Goal: Information Seeking & Learning: Learn about a topic

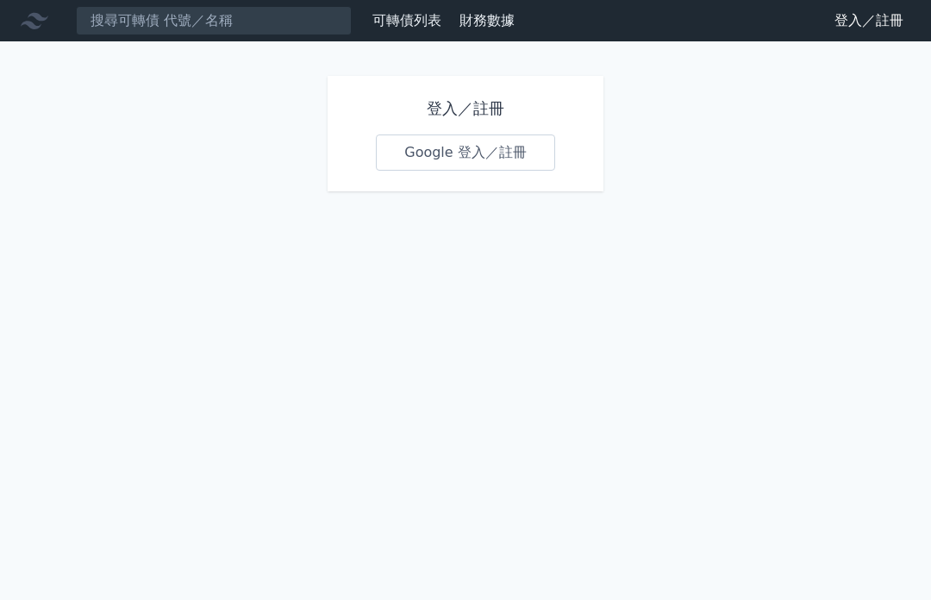
click at [432, 104] on h1 "登入／註冊" at bounding box center [465, 109] width 179 height 24
click at [446, 101] on h1 "登入／註冊" at bounding box center [465, 109] width 179 height 24
click at [439, 110] on h1 "登入／註冊" at bounding box center [465, 109] width 179 height 24
click at [457, 157] on link "Google 登入／註冊" at bounding box center [465, 153] width 179 height 36
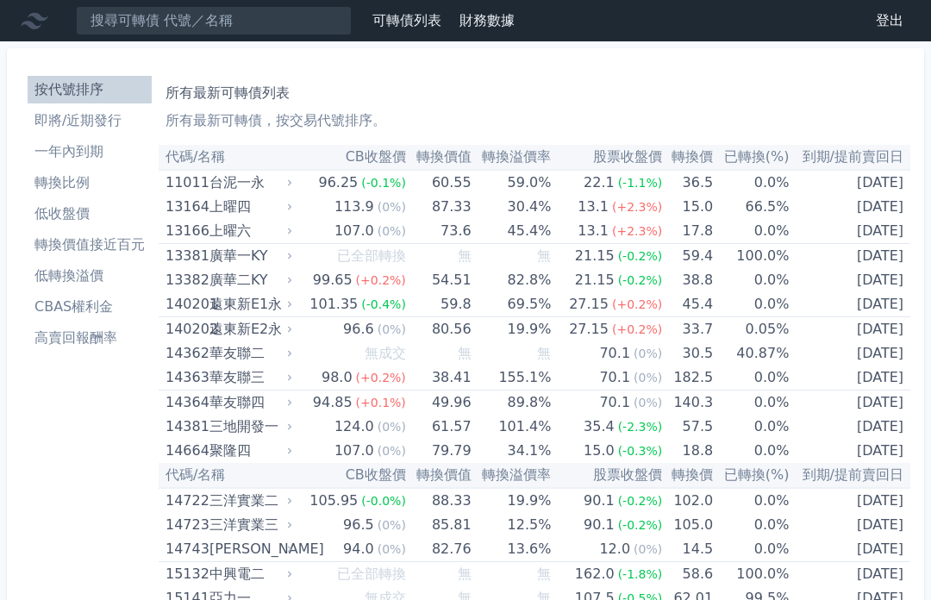
click at [68, 247] on li "轉換價值接近百元" at bounding box center [90, 245] width 124 height 21
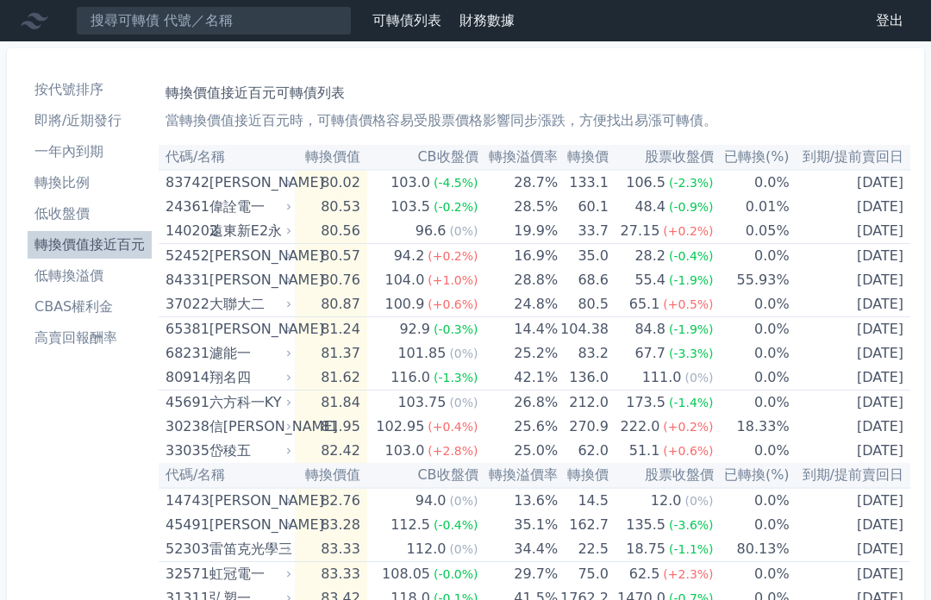
click at [89, 252] on li "轉換價值接近百元" at bounding box center [90, 245] width 124 height 21
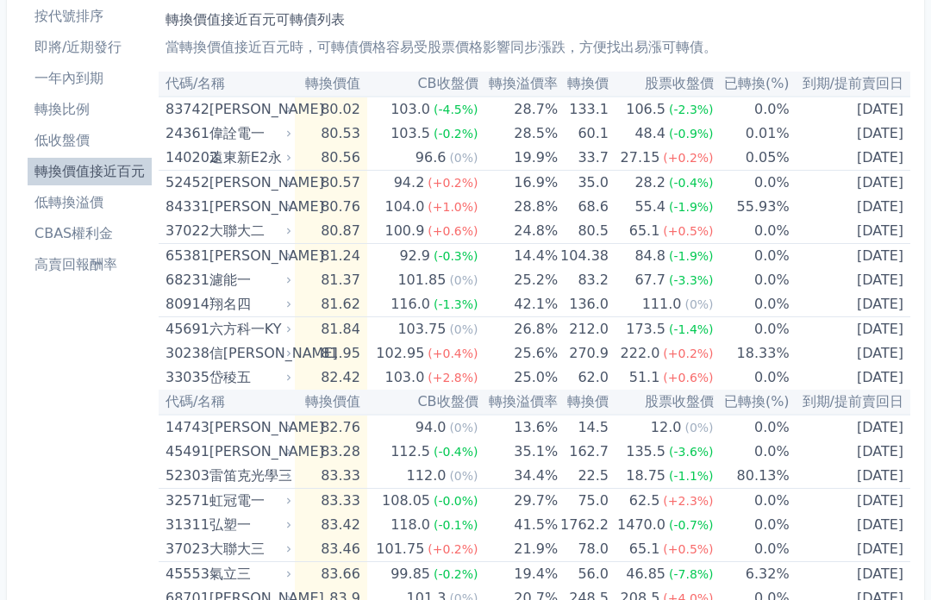
scroll to position [73, 0]
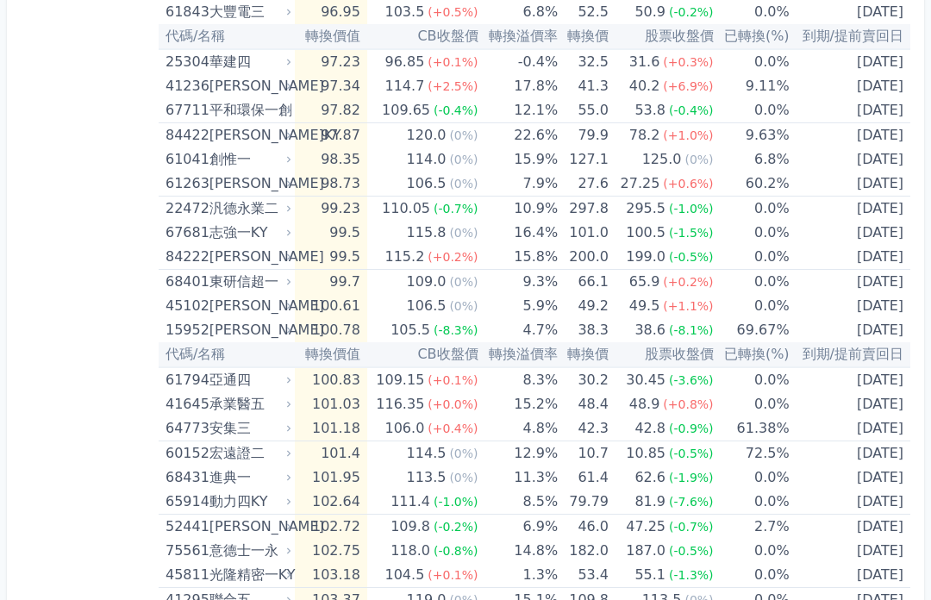
click at [748, 279] on td "0.0%" at bounding box center [752, 283] width 76 height 25
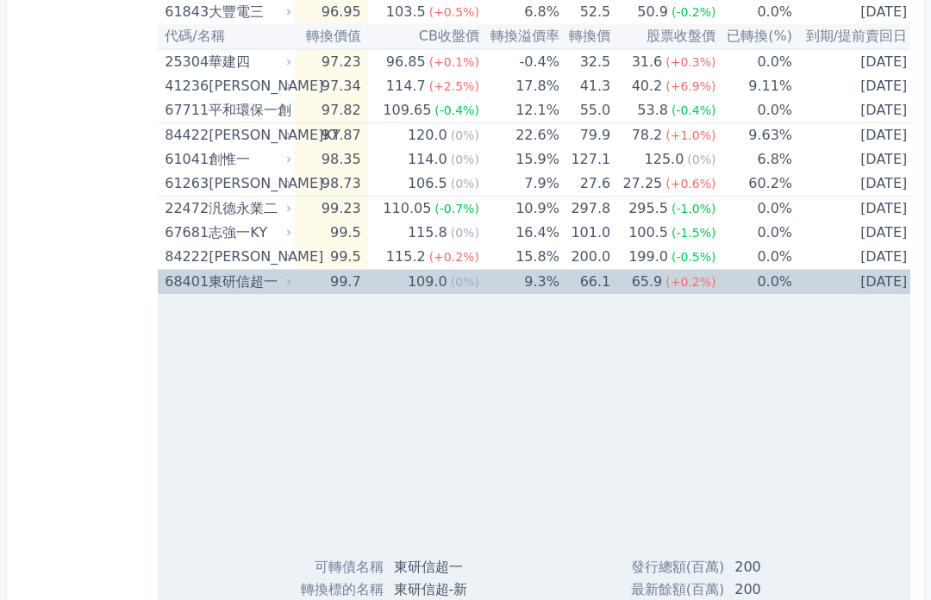
scroll to position [2348, 0]
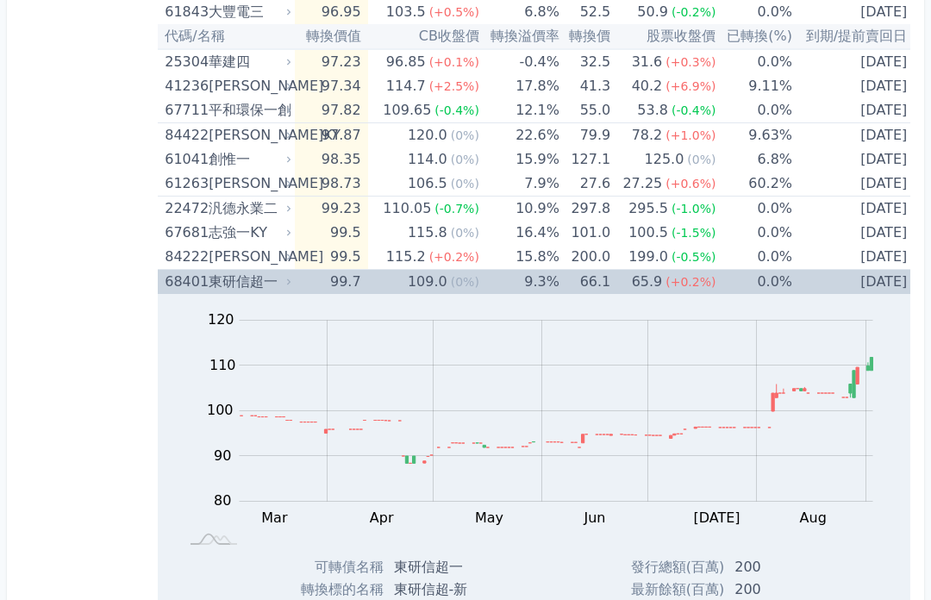
click at [741, 278] on td "0.0%" at bounding box center [754, 282] width 77 height 25
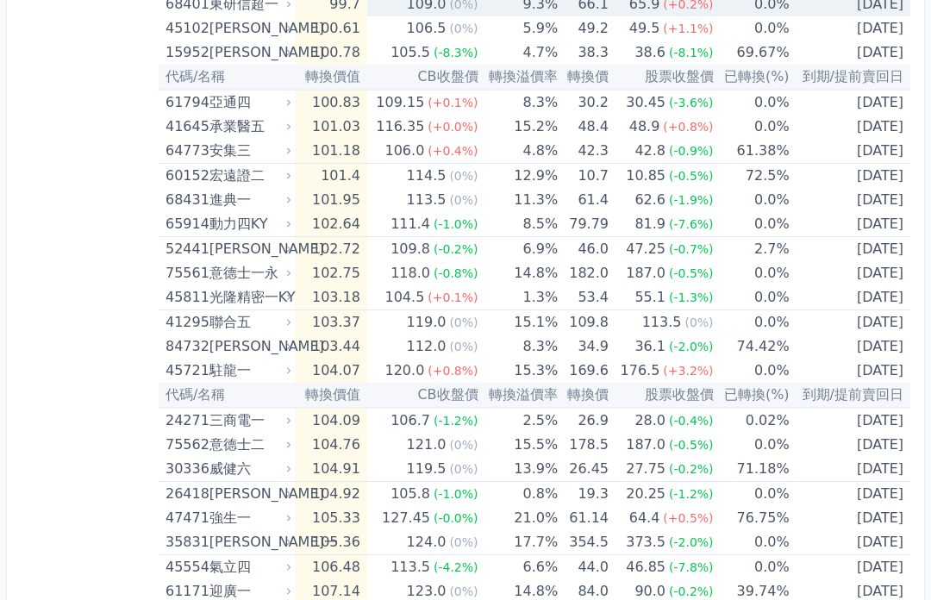
scroll to position [2620, 0]
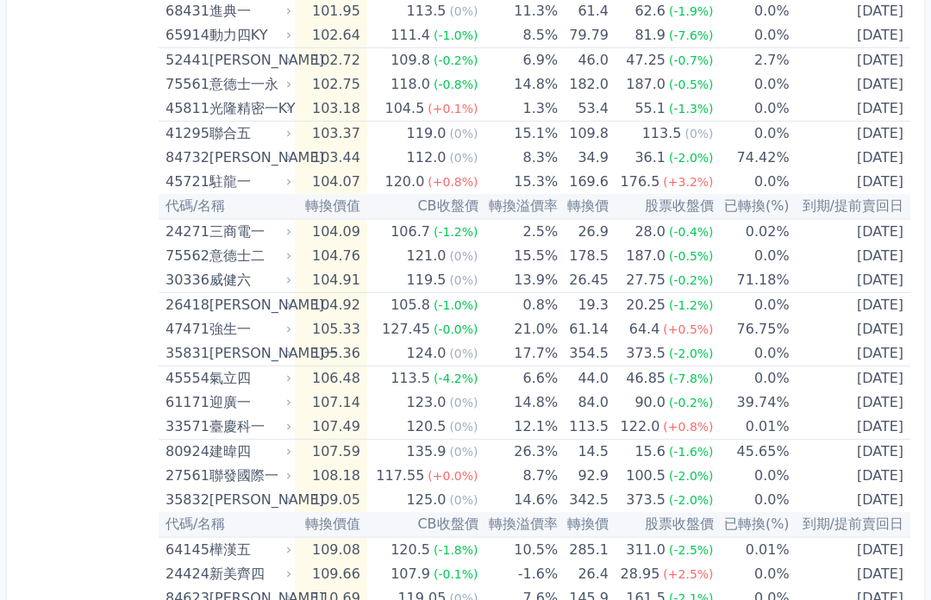
scroll to position [2815, 0]
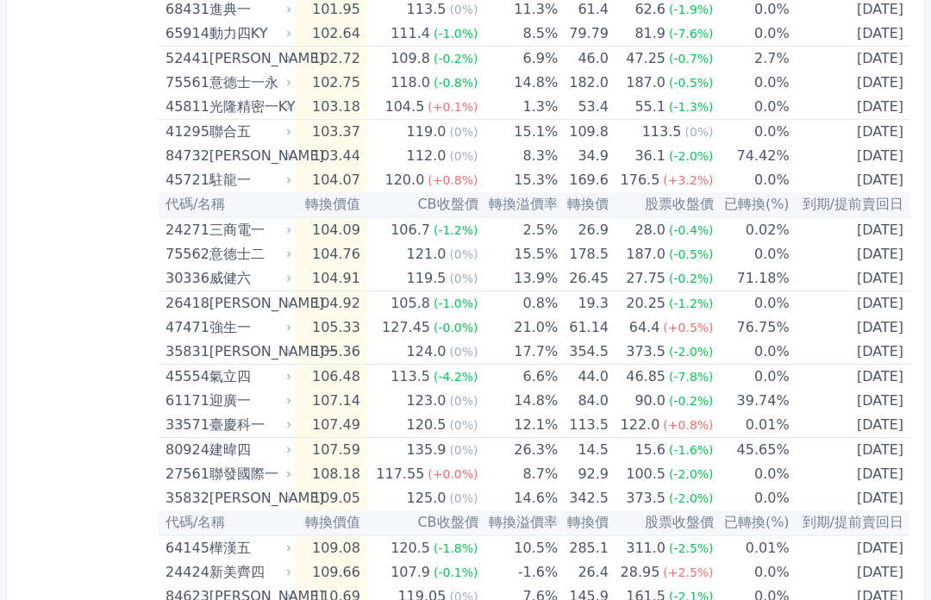
click at [691, 381] on span "(-7.8%)" at bounding box center [691, 378] width 45 height 14
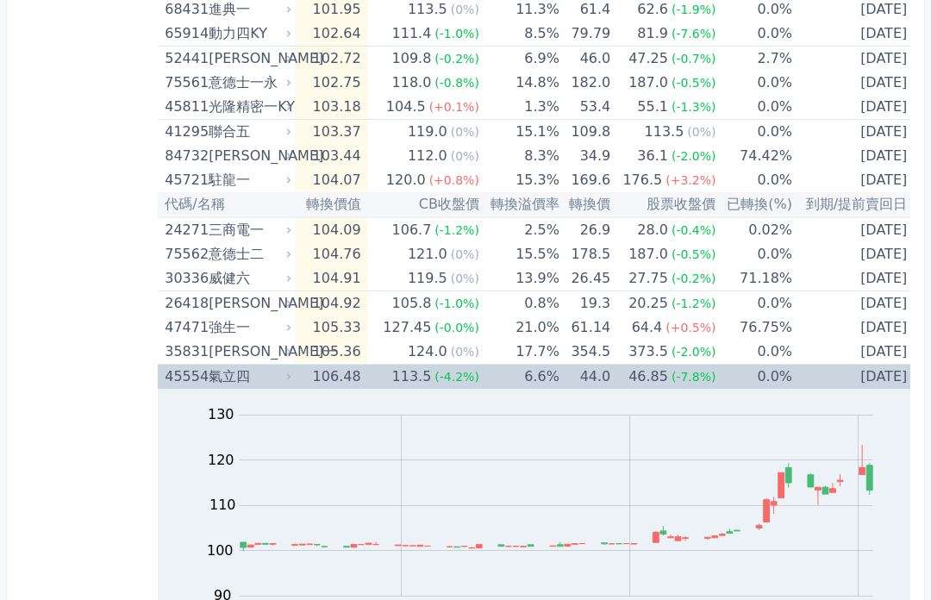
click at [684, 365] on div "(-7.8%)" at bounding box center [694, 377] width 45 height 24
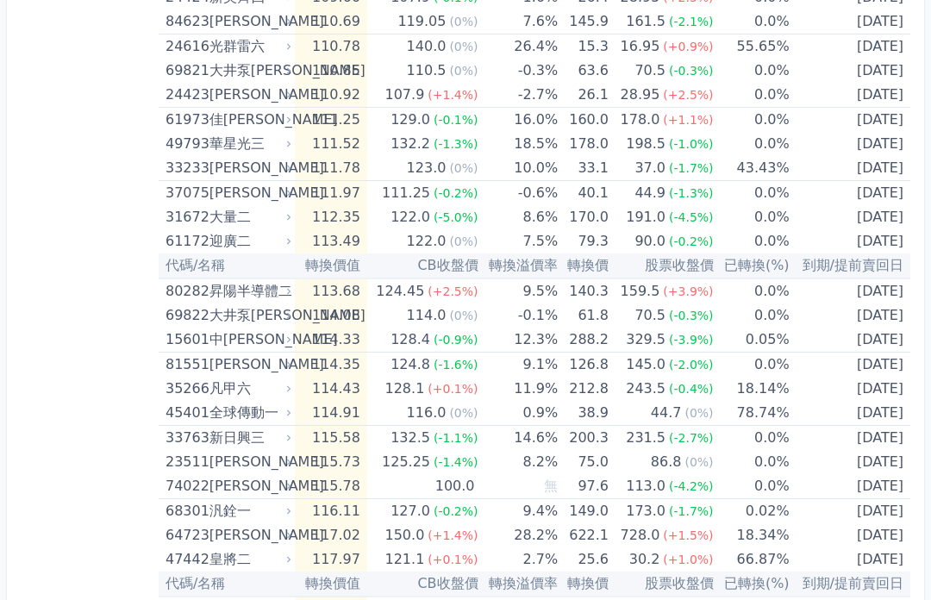
scroll to position [3405, 0]
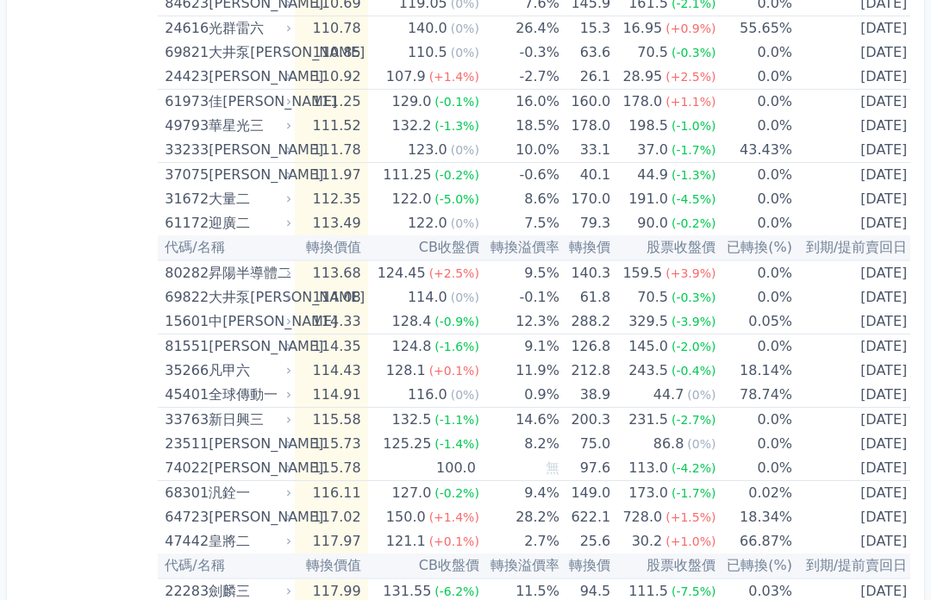
scroll to position [3408, 0]
click at [209, 367] on div "凡甲六" at bounding box center [248, 372] width 79 height 24
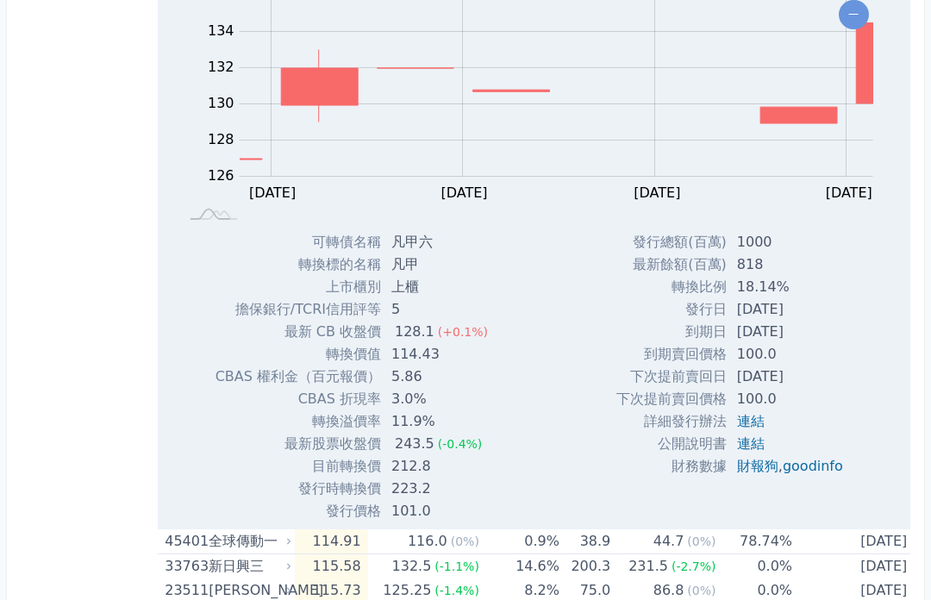
scroll to position [3823, 0]
click at [815, 465] on link "goodinfo" at bounding box center [813, 466] width 60 height 16
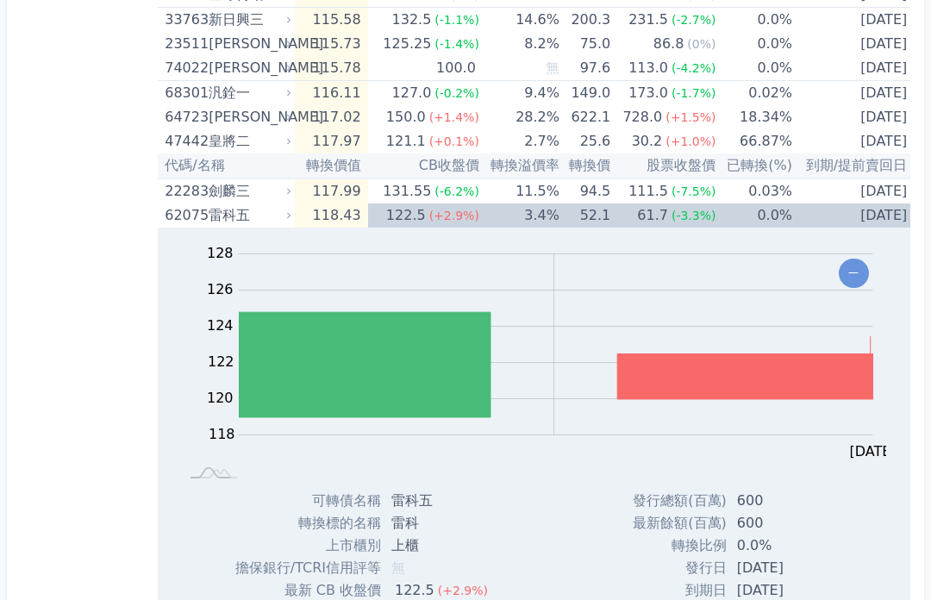
scroll to position [4371, 0]
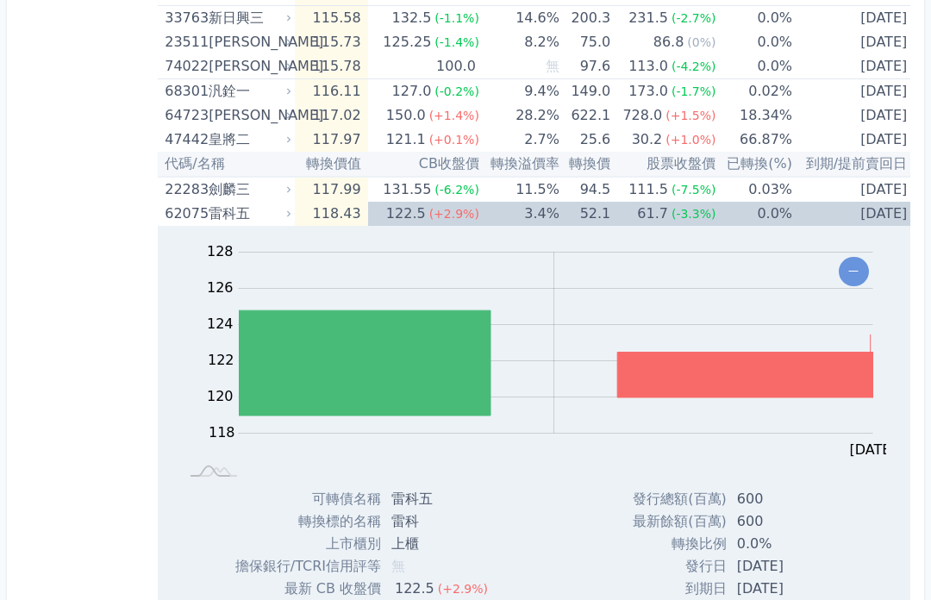
click at [792, 210] on td "[DATE]" at bounding box center [853, 215] width 122 height 24
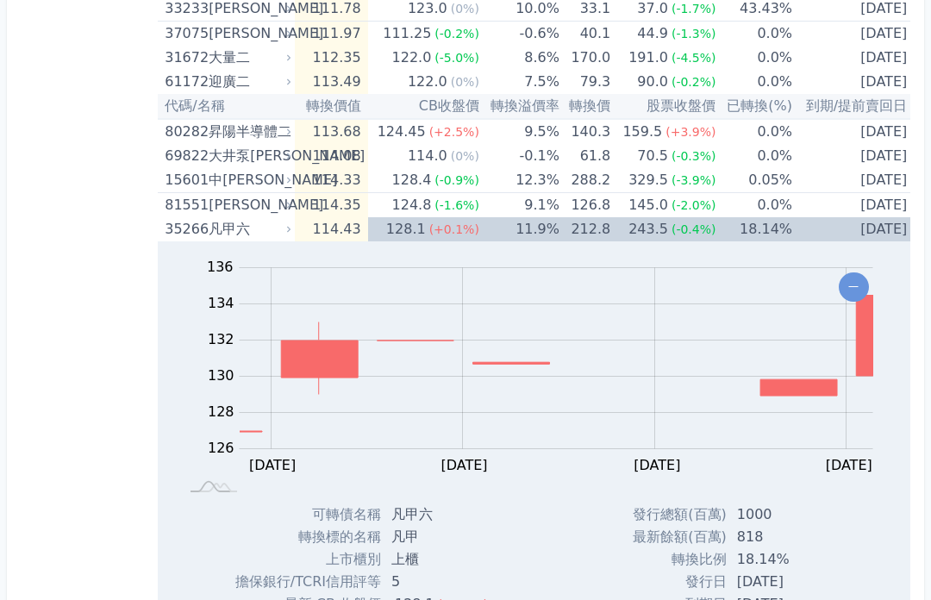
scroll to position [3474, 0]
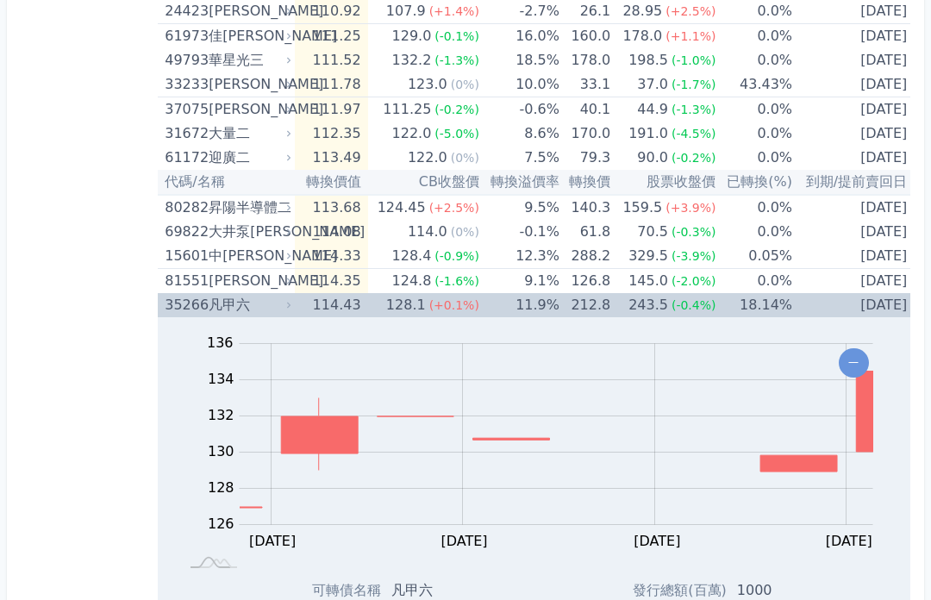
click at [741, 298] on td "18.14%" at bounding box center [754, 306] width 77 height 24
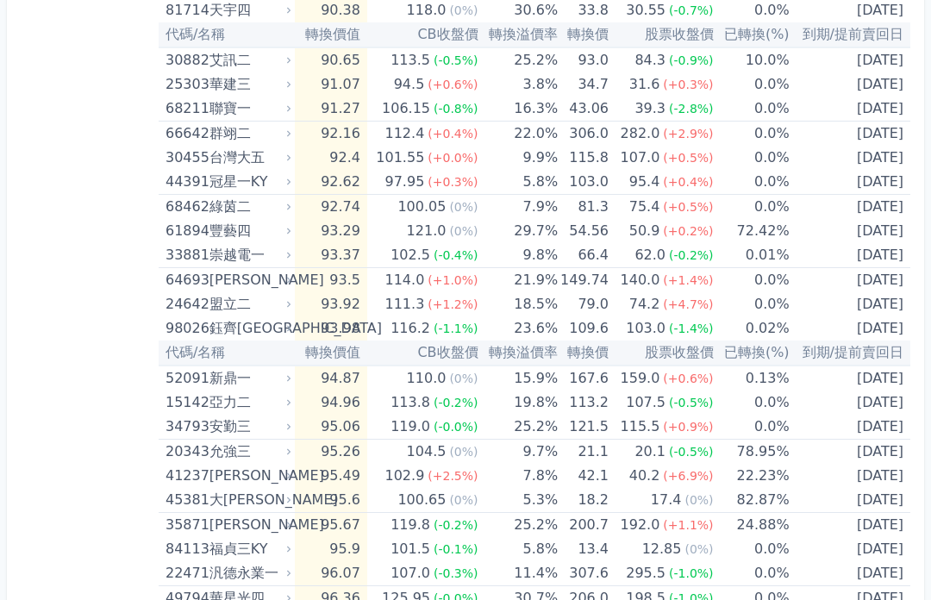
scroll to position [1713, 0]
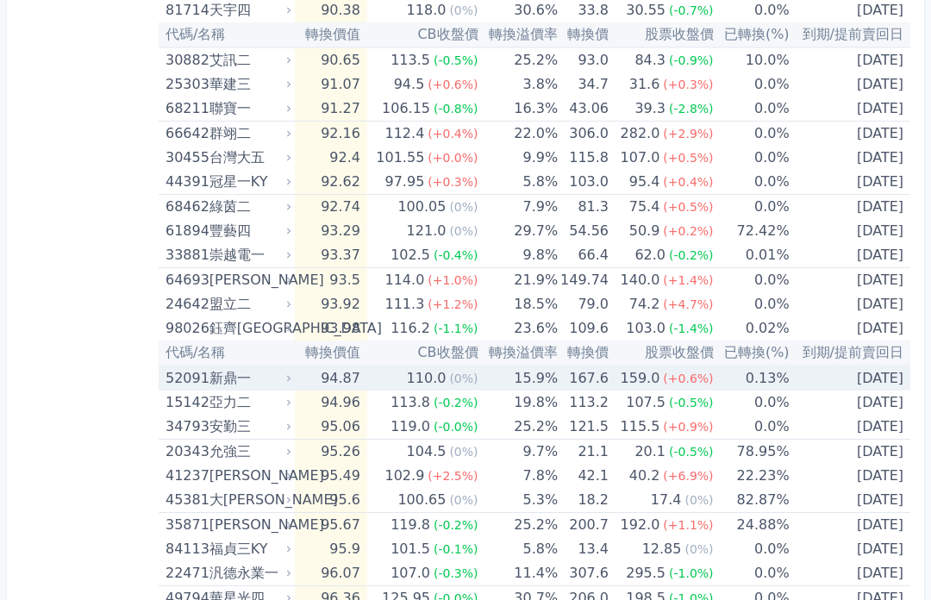
click at [729, 384] on td "0.13%" at bounding box center [752, 378] width 76 height 25
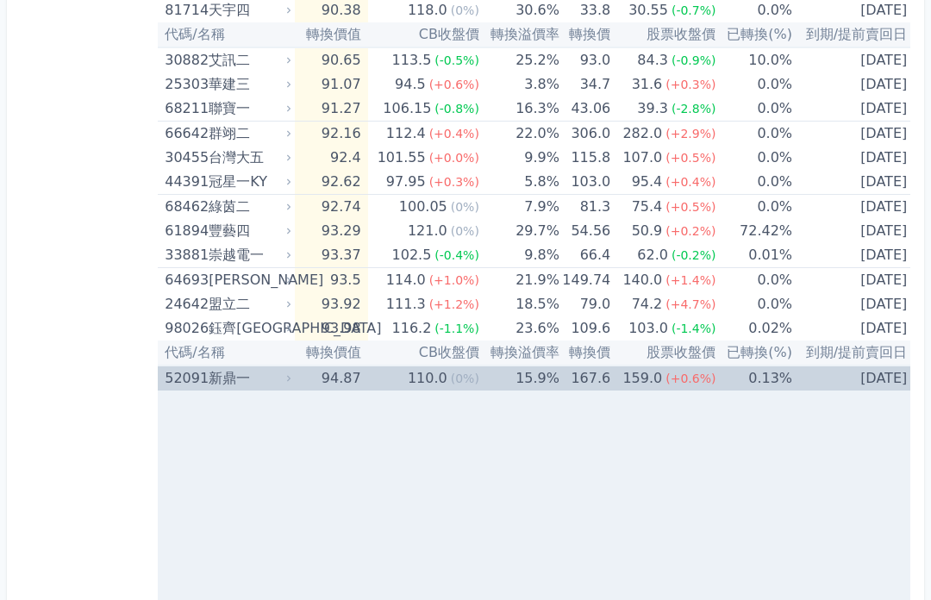
click at [717, 380] on td "0.13%" at bounding box center [754, 378] width 77 height 25
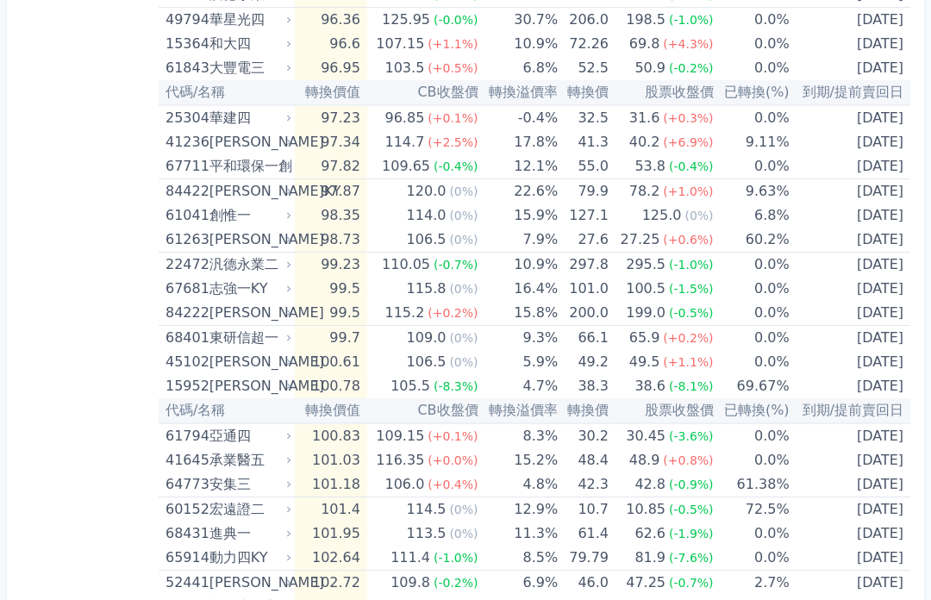
scroll to position [2292, 0]
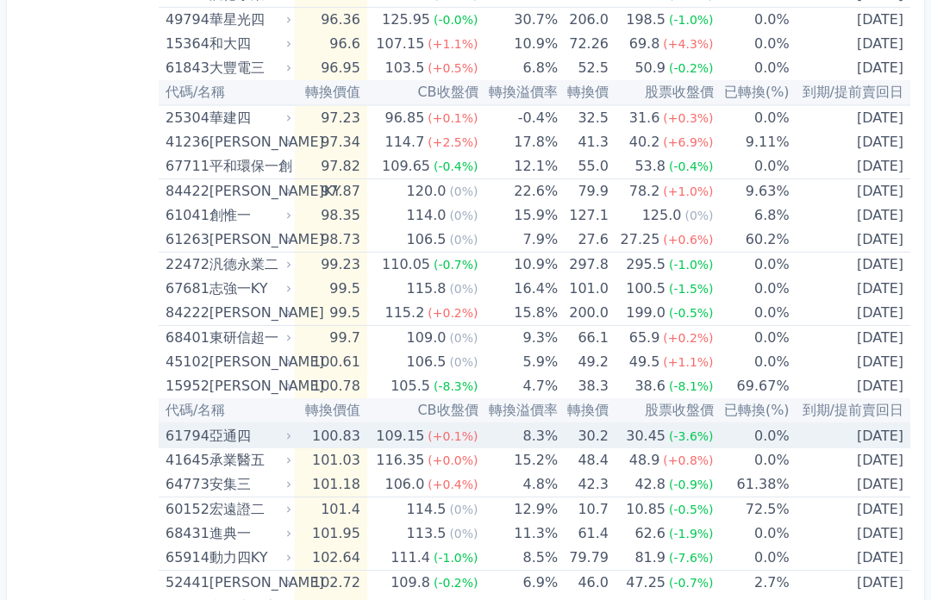
click at [341, 435] on td "100.83" at bounding box center [331, 435] width 72 height 25
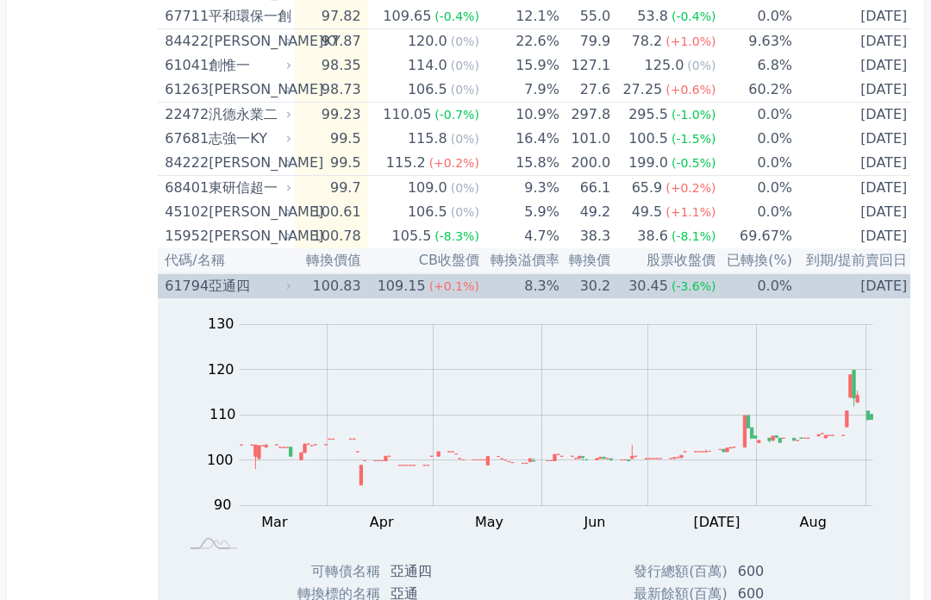
scroll to position [2432, 0]
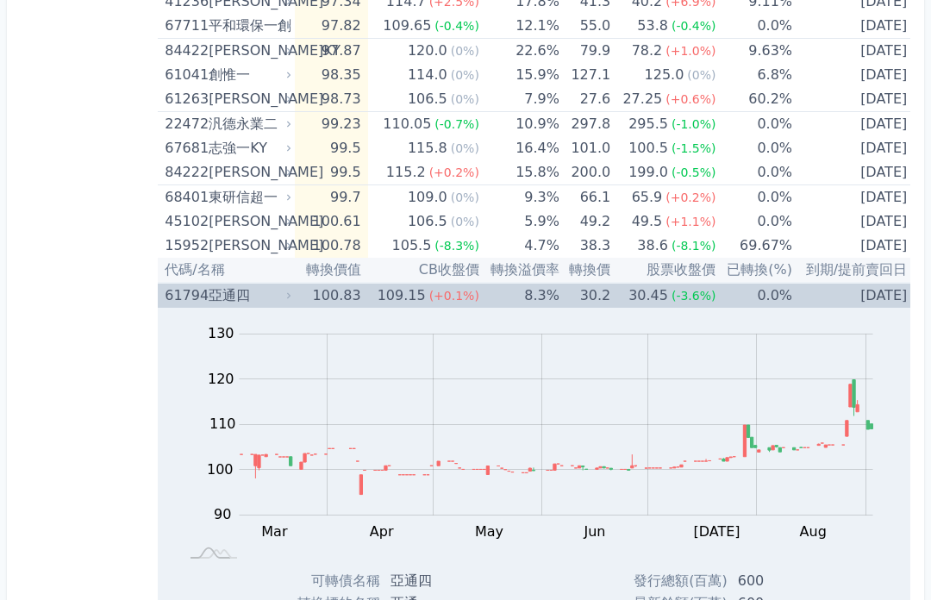
click at [698, 297] on span "(-3.6%)" at bounding box center [694, 296] width 45 height 14
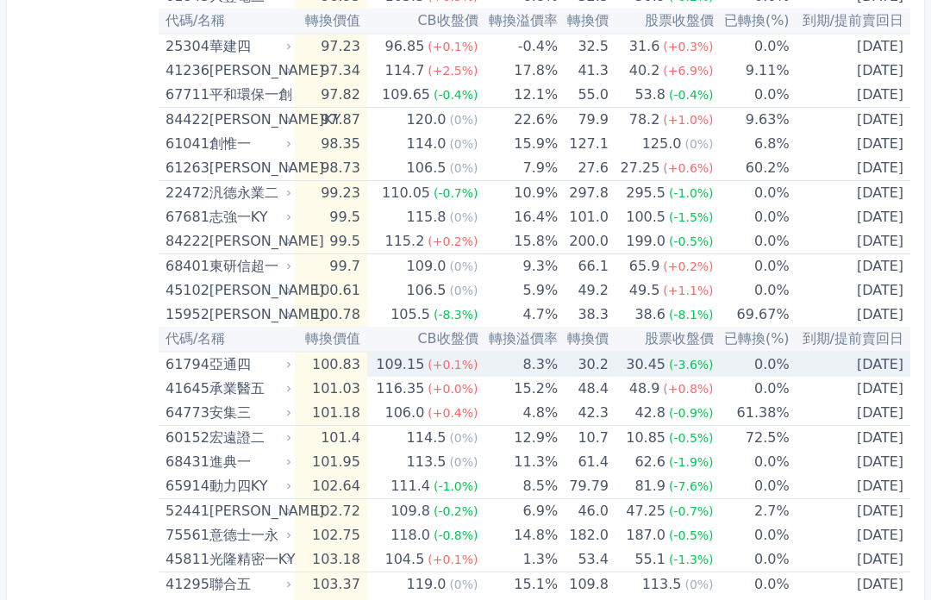
scroll to position [2377, 0]
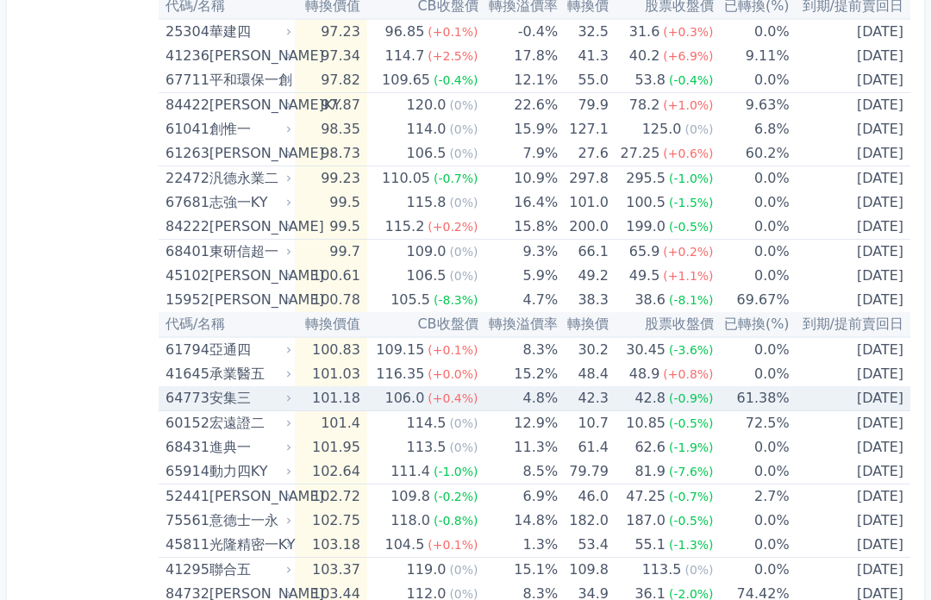
click at [409, 397] on div "106.0" at bounding box center [405, 399] width 47 height 24
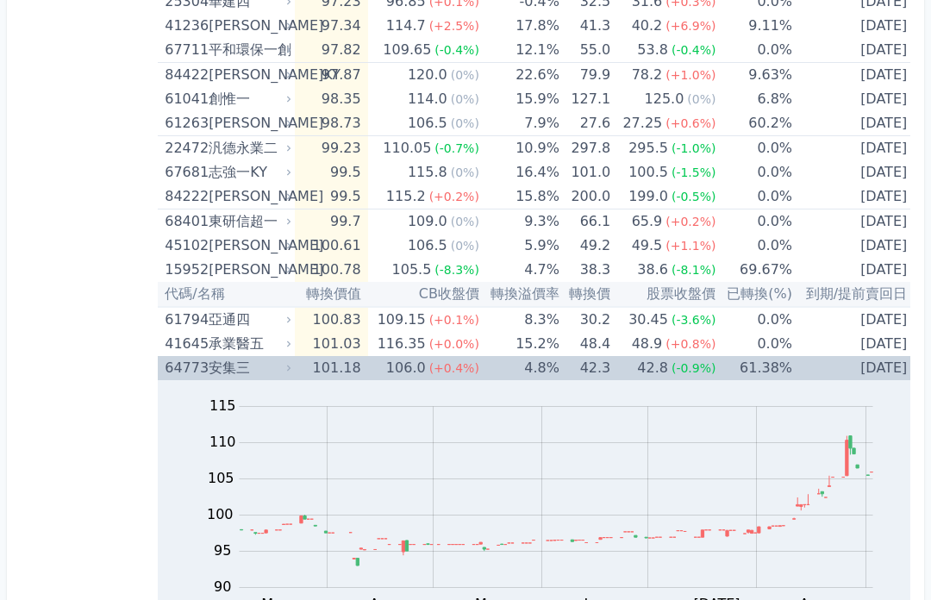
scroll to position [2408, 0]
